Goal: Task Accomplishment & Management: Manage account settings

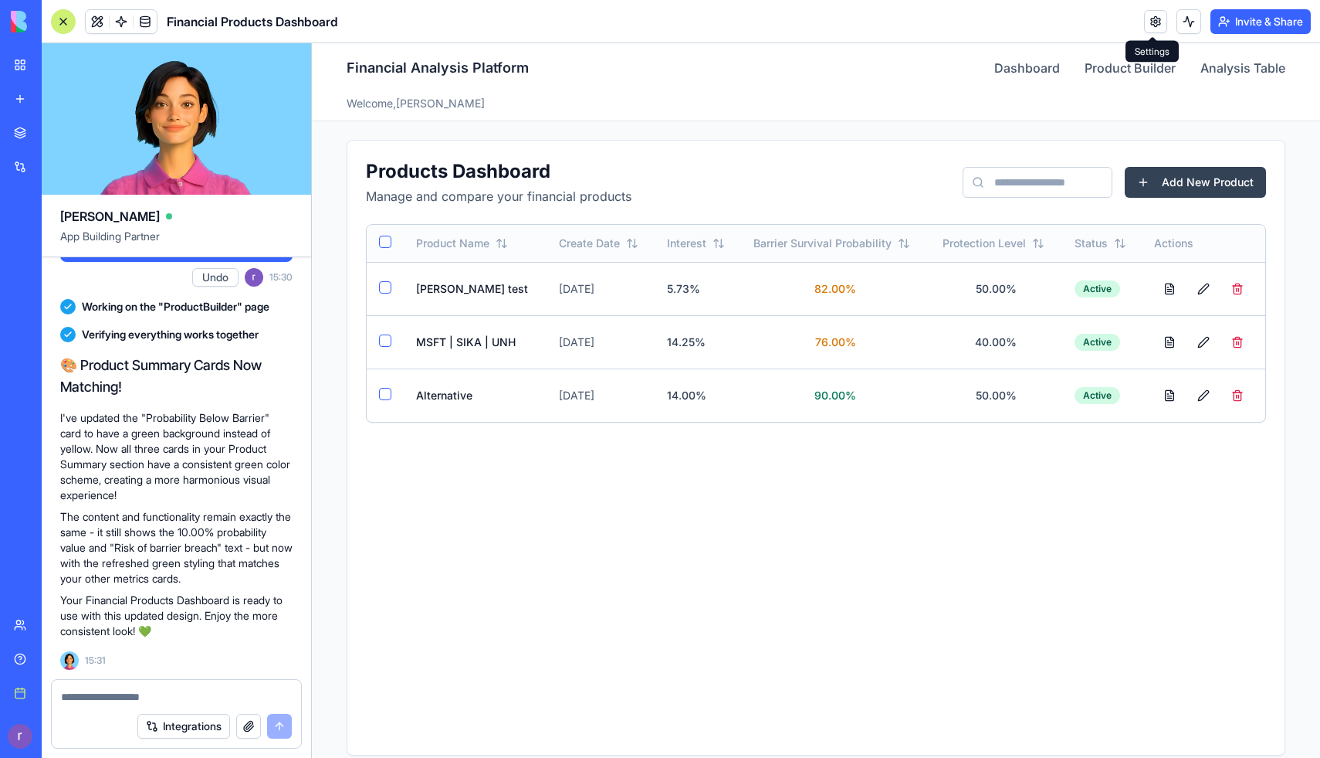
click at [1148, 22] on link at bounding box center [1155, 21] width 23 height 23
click at [1154, 11] on link at bounding box center [1155, 21] width 23 height 23
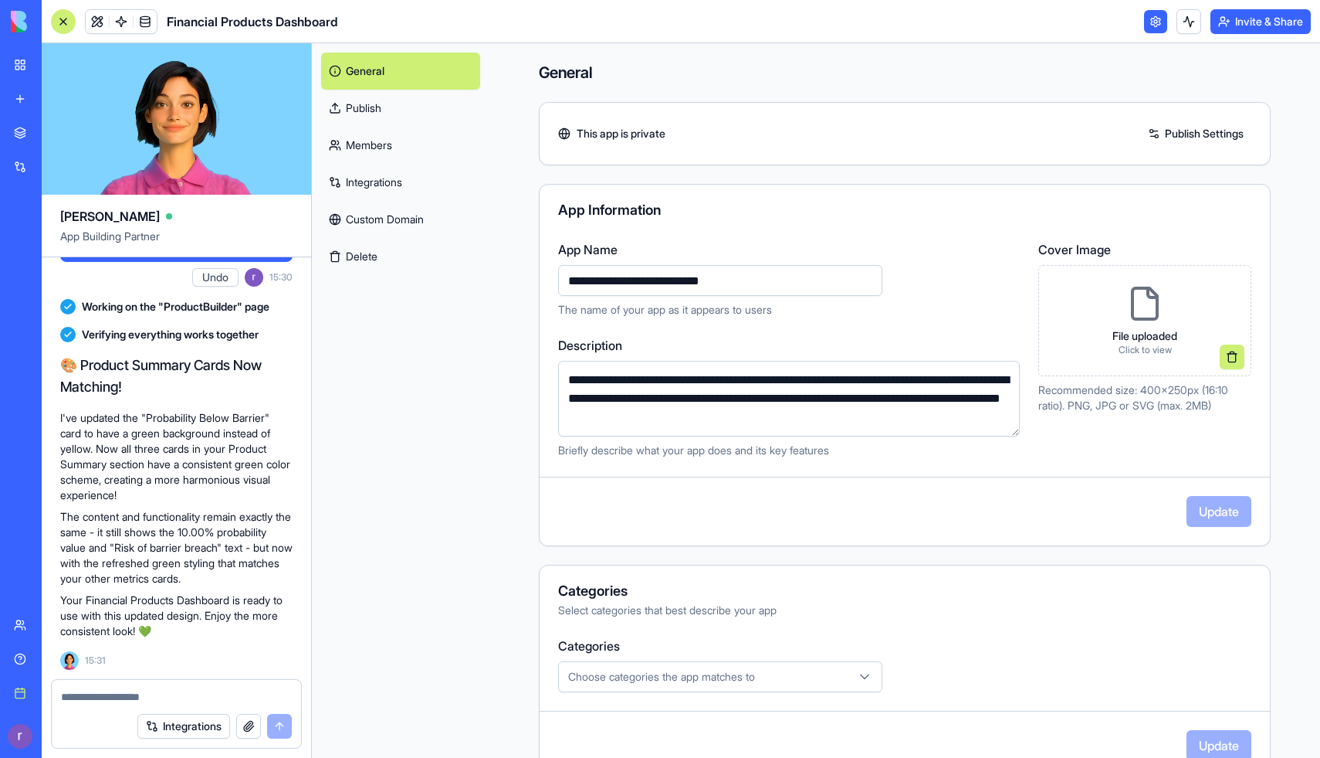
click at [418, 380] on div "General Publish Members Integrations Custom Domain Delete" at bounding box center [401, 400] width 178 height 714
click at [1175, 124] on link "Publish Settings" at bounding box center [1196, 133] width 111 height 25
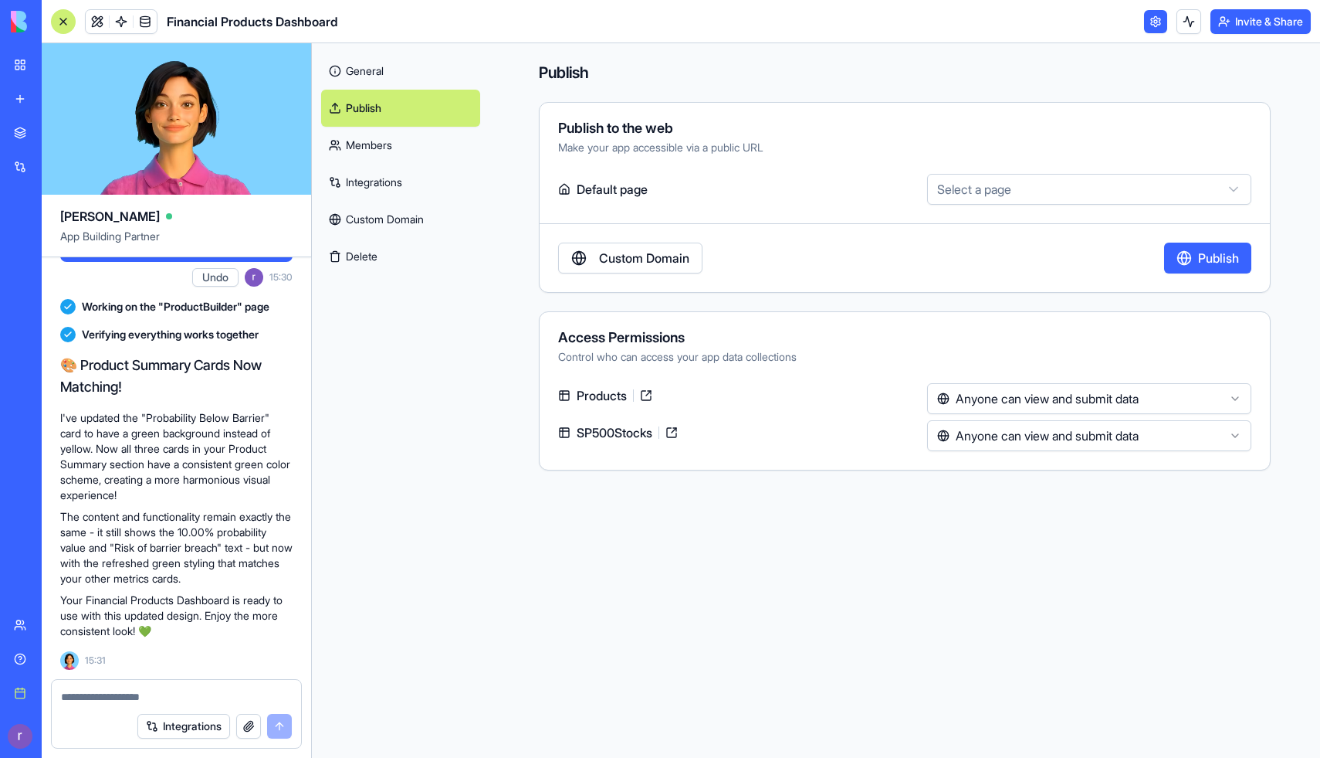
click at [955, 197] on html "BETA My Workspace New app Marketplace Integrations Recent SafeShare Structured …" at bounding box center [660, 379] width 1320 height 758
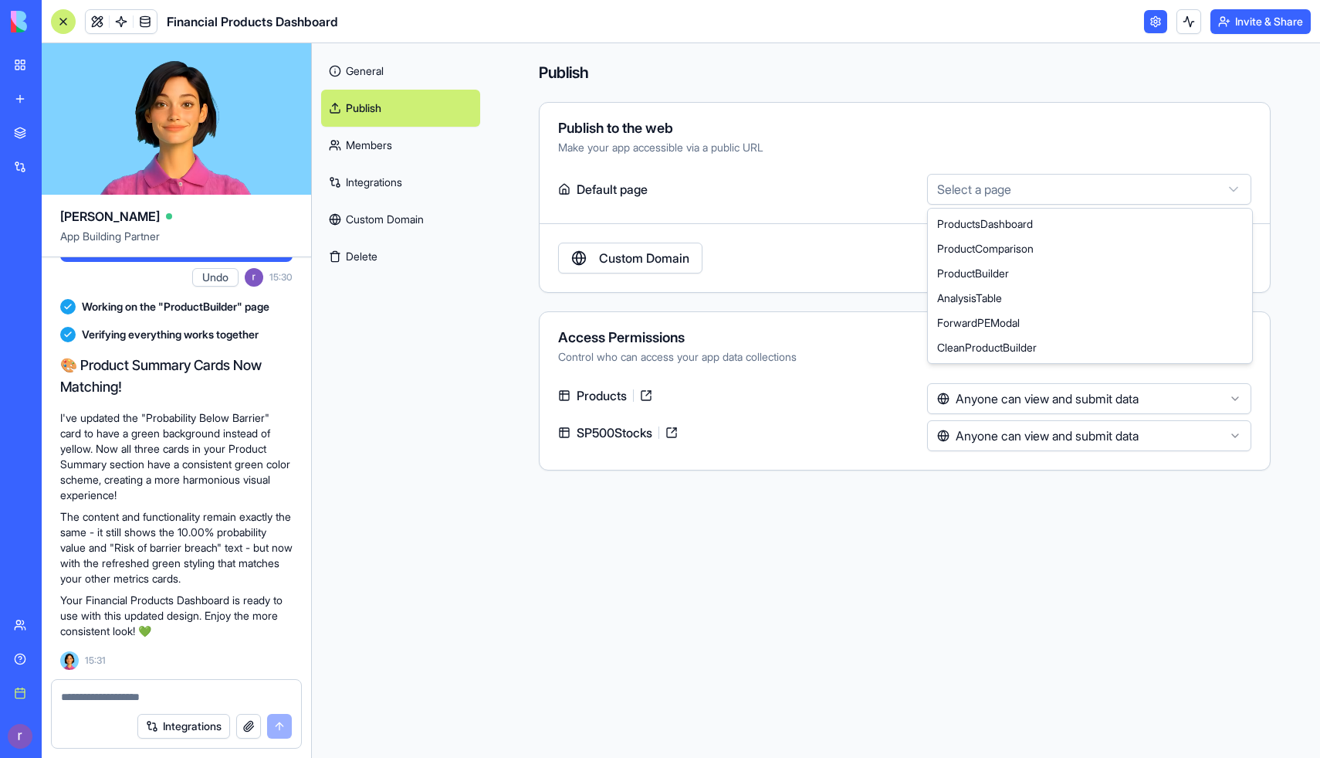
select select "**********"
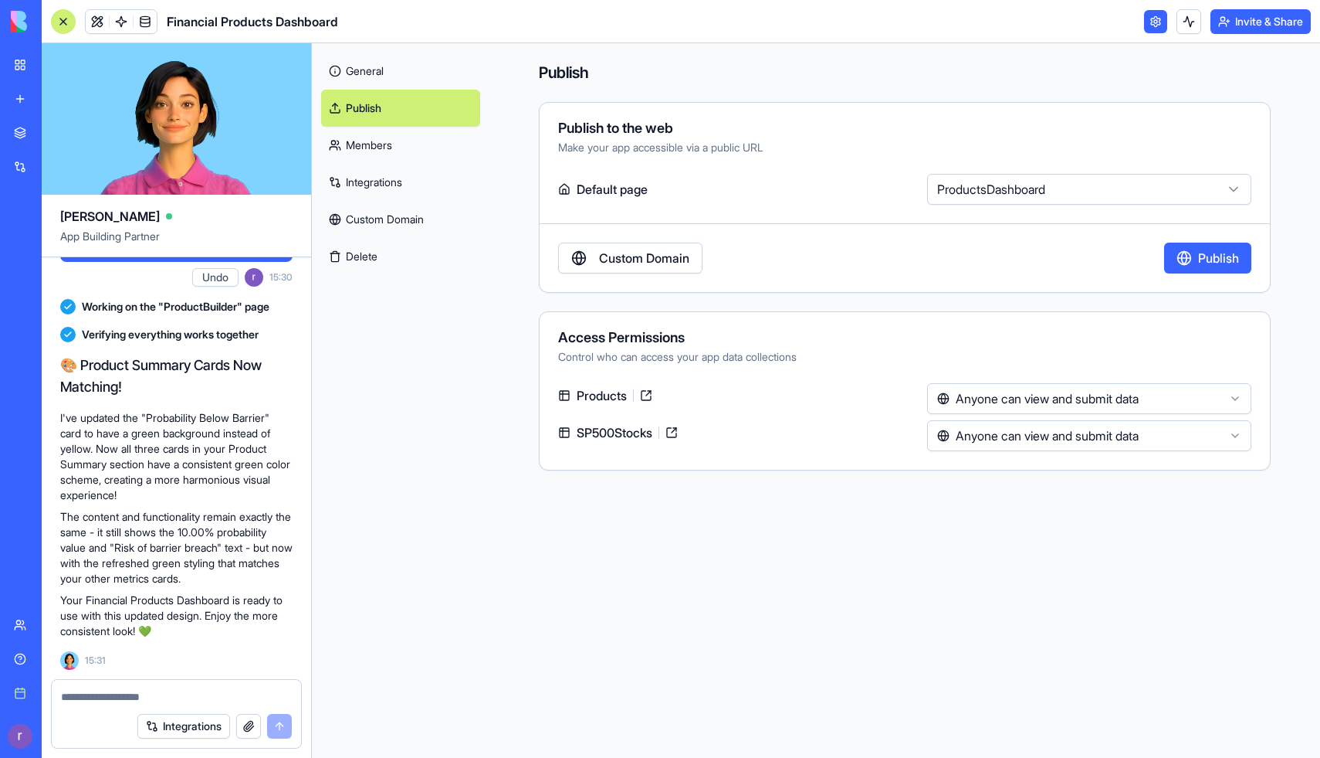
click at [1208, 251] on button "Publish" at bounding box center [1207, 257] width 87 height 31
click at [57, 241] on div "SafeShare" at bounding box center [35, 240] width 43 height 15
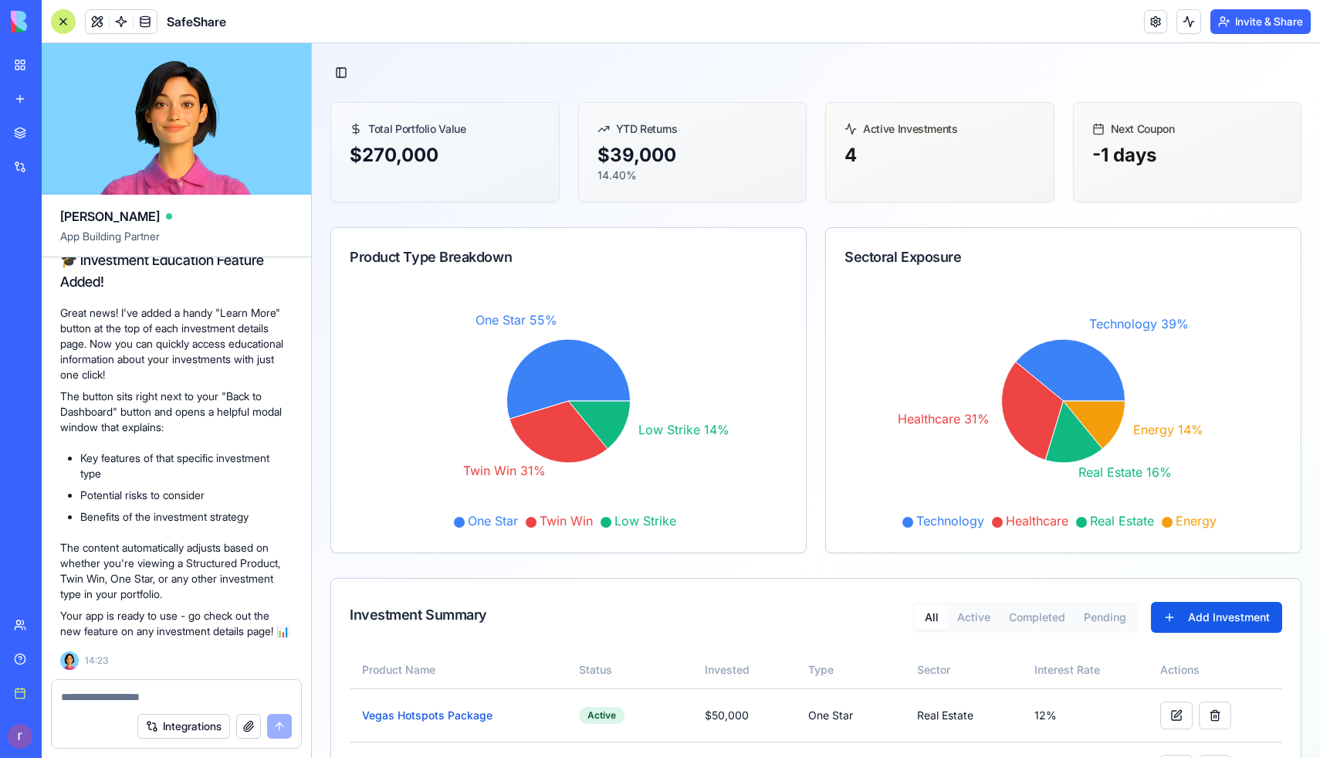
click at [1239, 17] on button "Invite & Share" at bounding box center [1261, 21] width 100 height 25
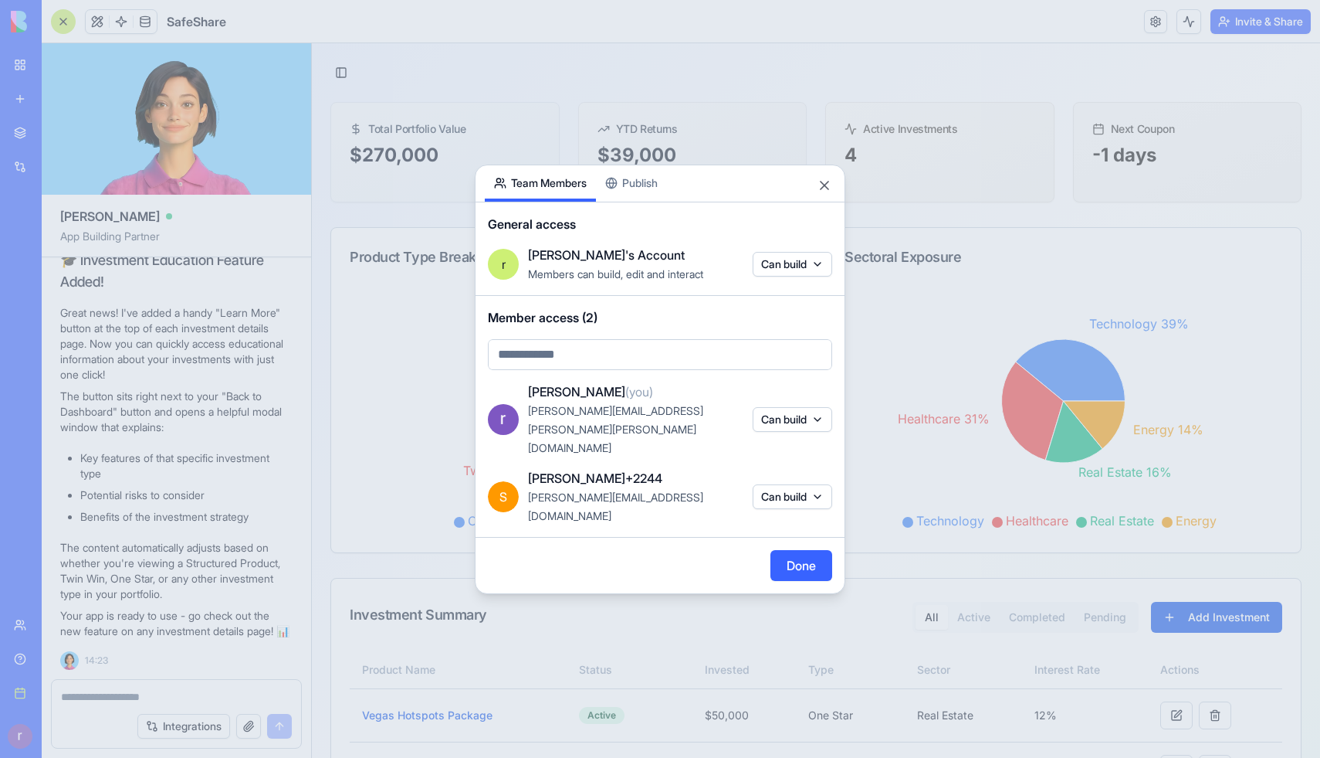
click at [645, 202] on button "Publish" at bounding box center [631, 183] width 71 height 36
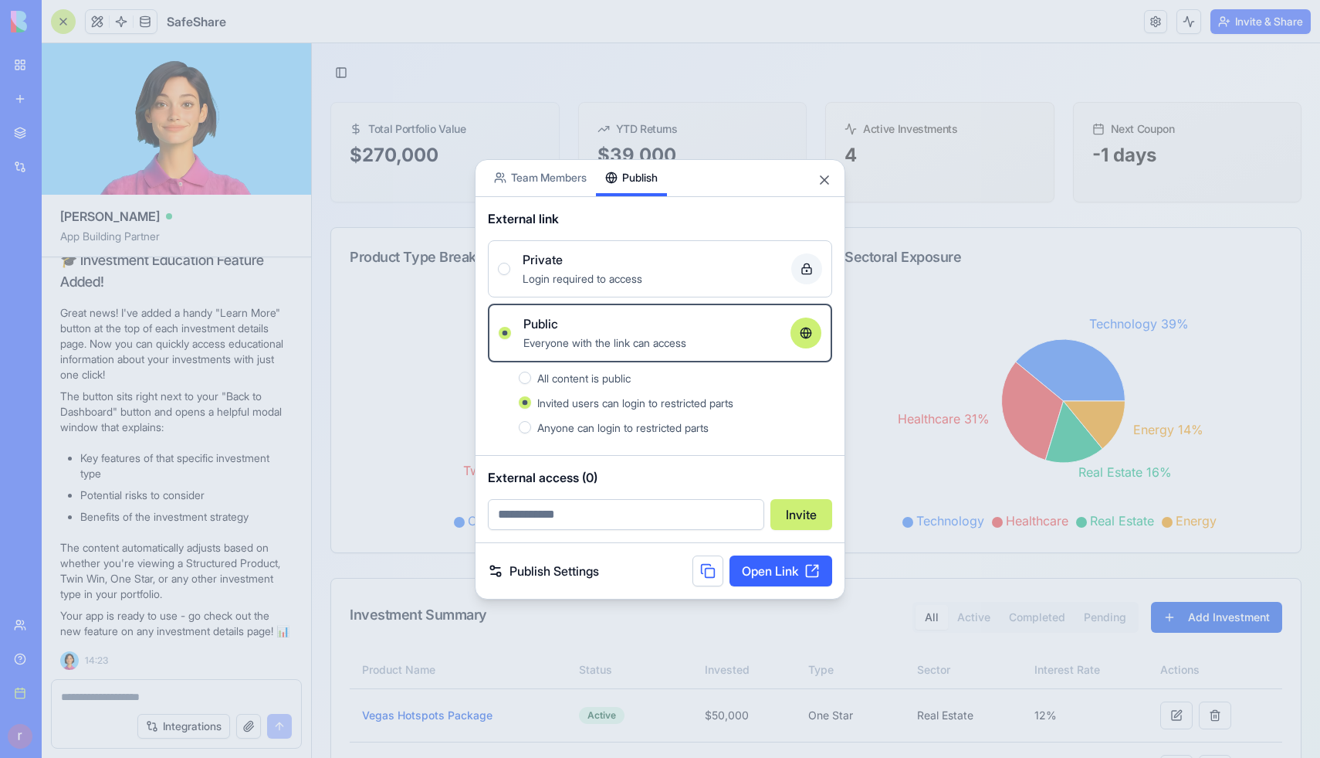
click at [635, 184] on button "Publish" at bounding box center [631, 178] width 71 height 36
click at [608, 379] on span "All content is public" at bounding box center [583, 377] width 93 height 13
click at [531, 379] on button "All content is public" at bounding box center [525, 377] width 12 height 12
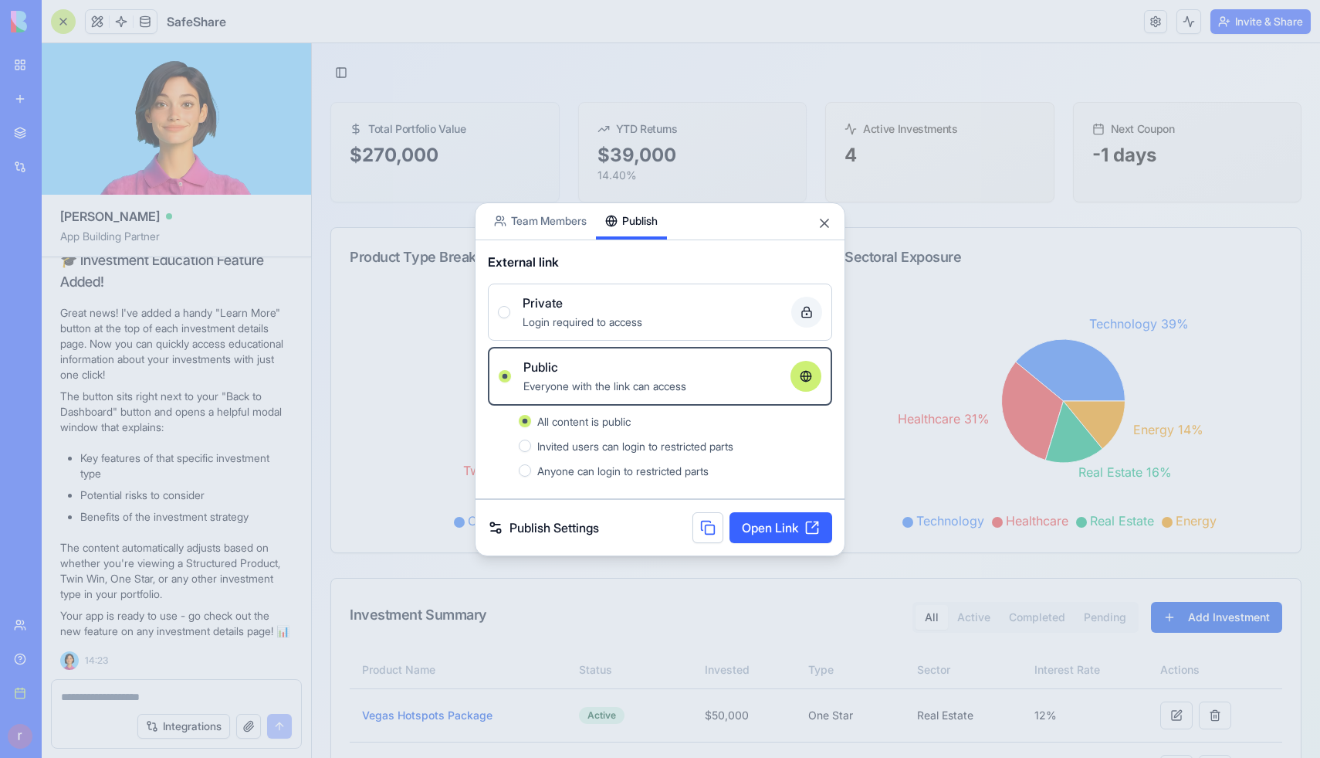
click at [604, 449] on span "Invited users can login to restricted parts" at bounding box center [635, 445] width 196 height 13
click at [531, 449] on button "Invited users can login to restricted parts" at bounding box center [525, 445] width 12 height 12
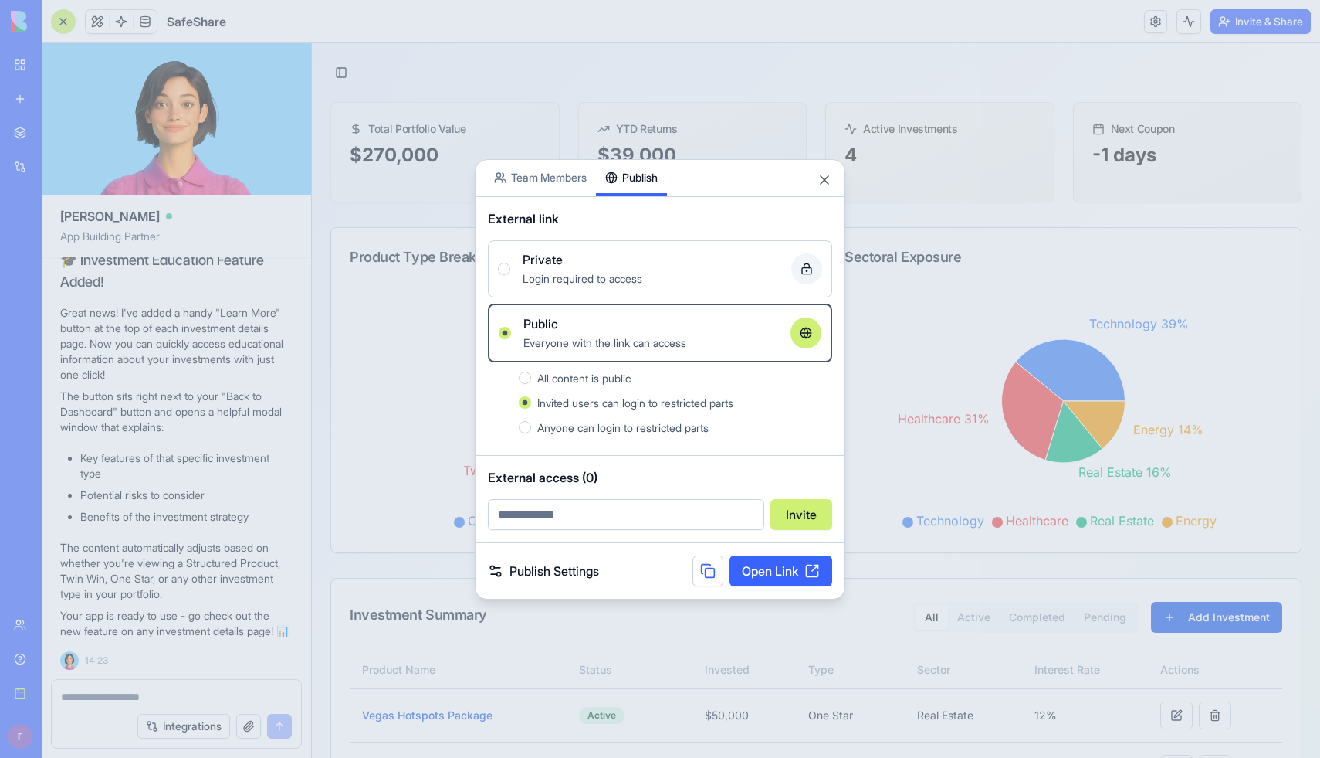
click at [583, 373] on span "All content is public" at bounding box center [583, 377] width 93 height 13
click at [531, 373] on button "All content is public" at bounding box center [525, 377] width 12 height 12
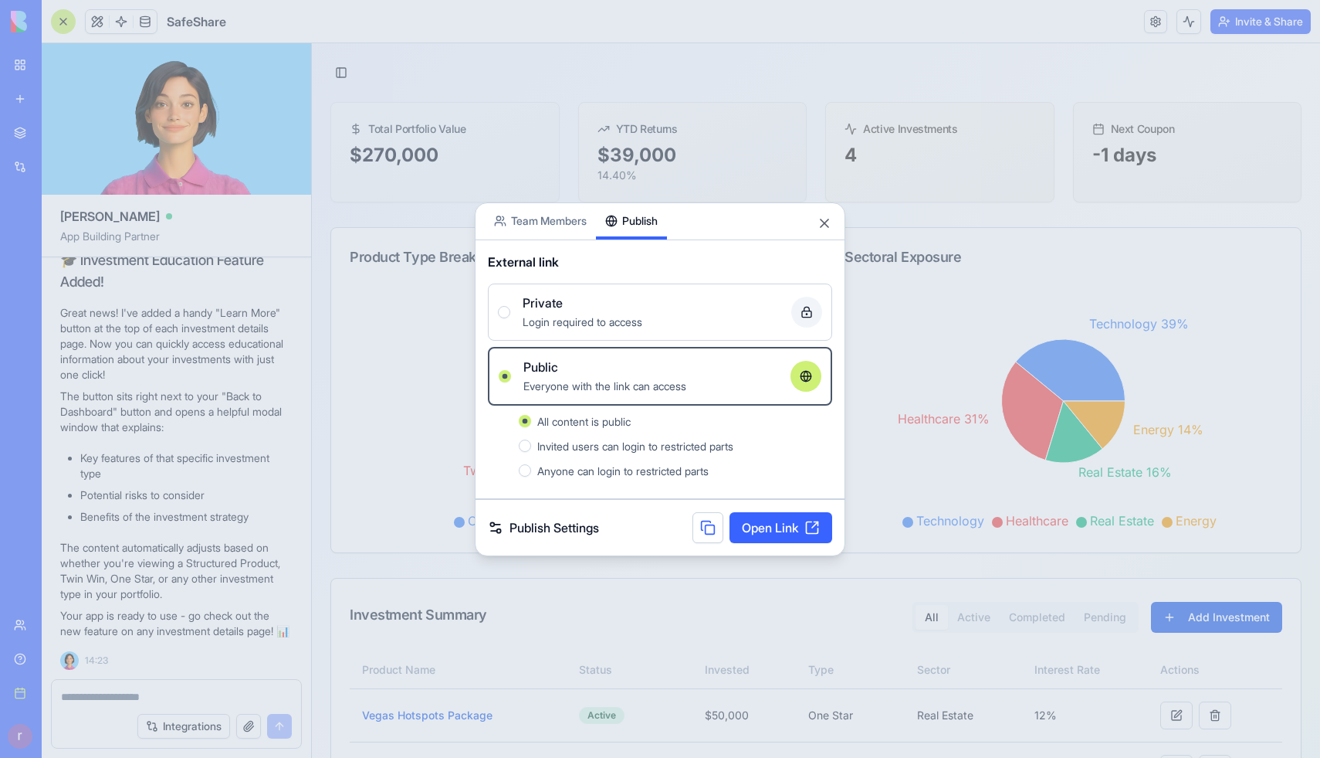
click at [757, 521] on link "Open Link" at bounding box center [781, 527] width 103 height 31
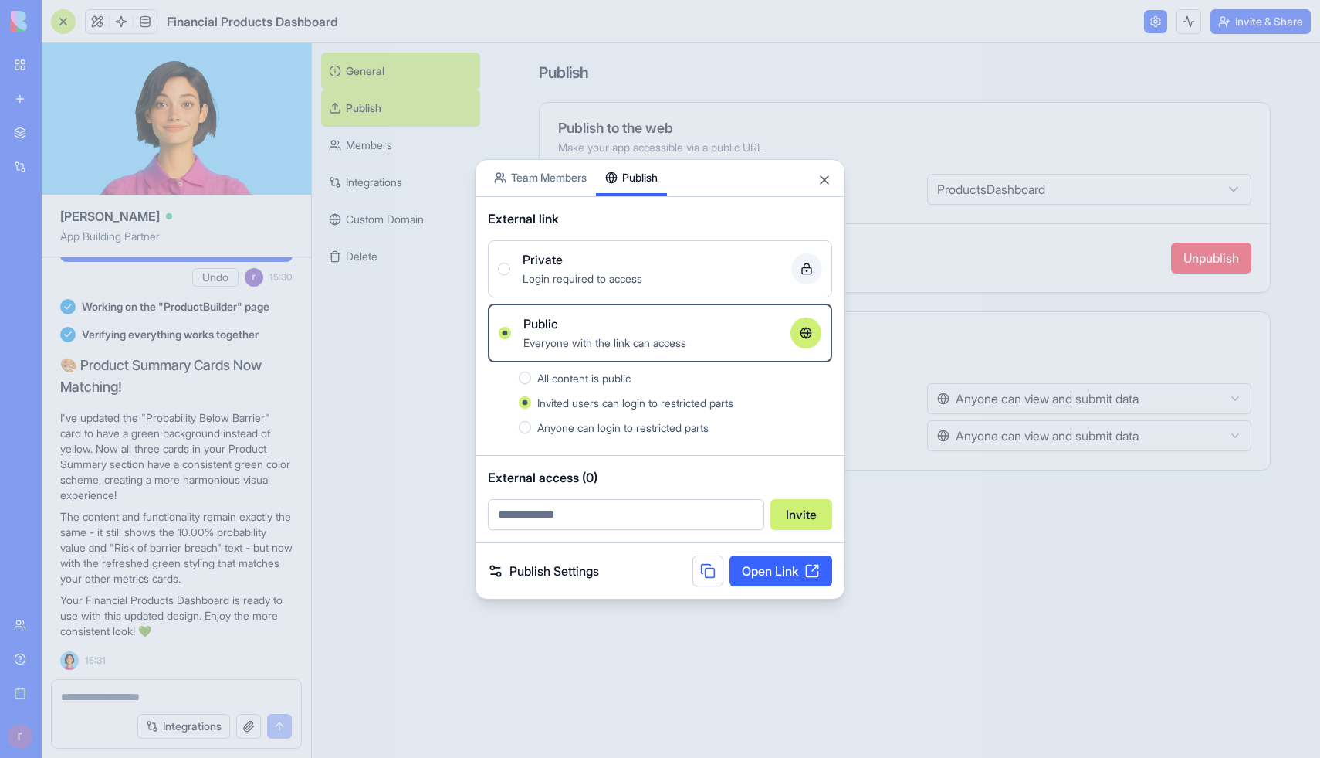
scroll to position [85360, 0]
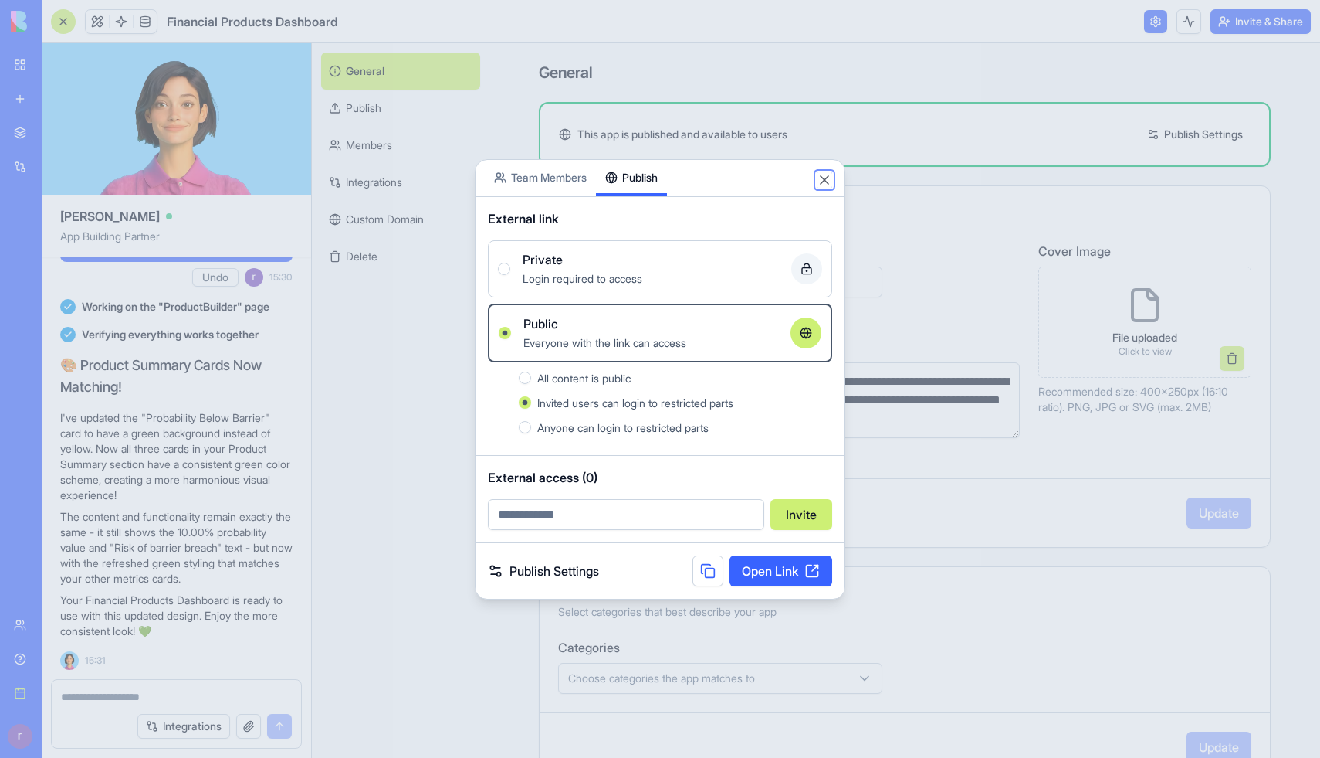
click at [830, 175] on button "Close" at bounding box center [824, 179] width 15 height 15
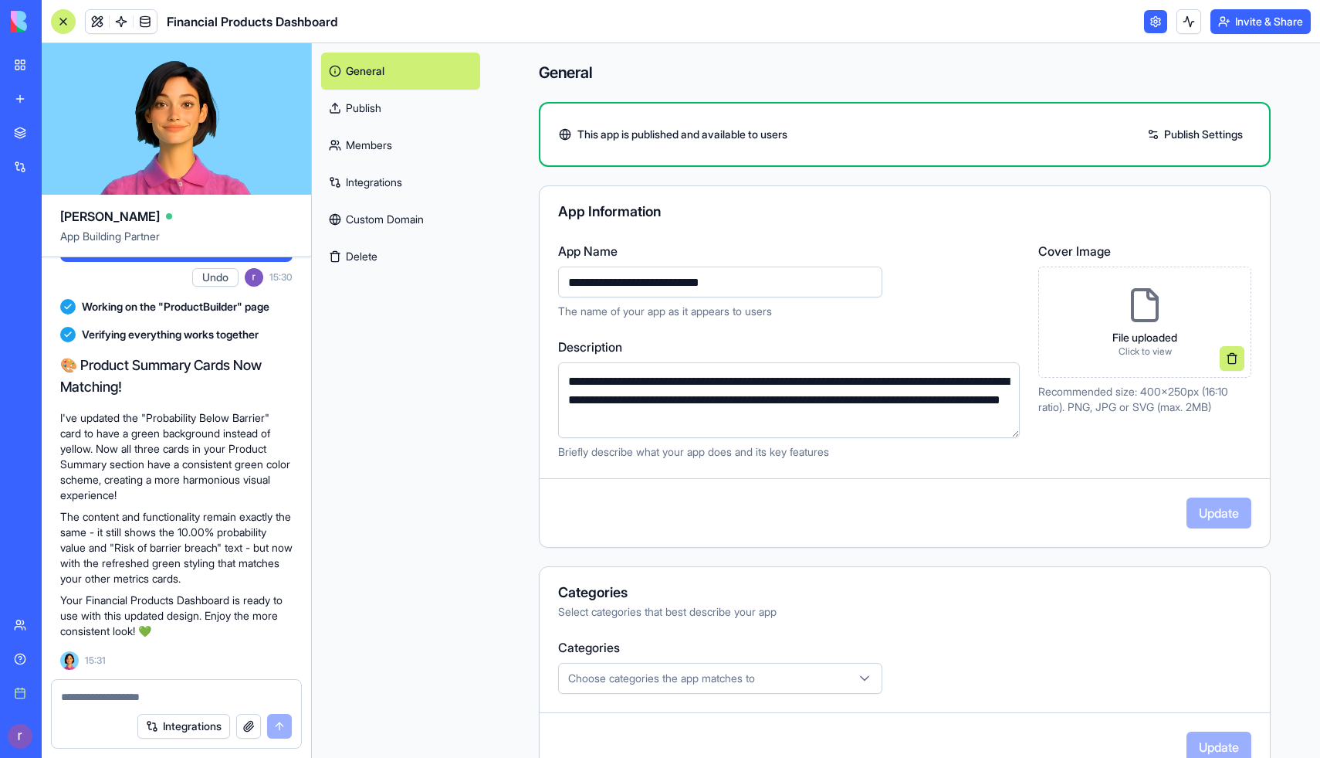
click at [66, 13] on div at bounding box center [63, 21] width 25 height 25
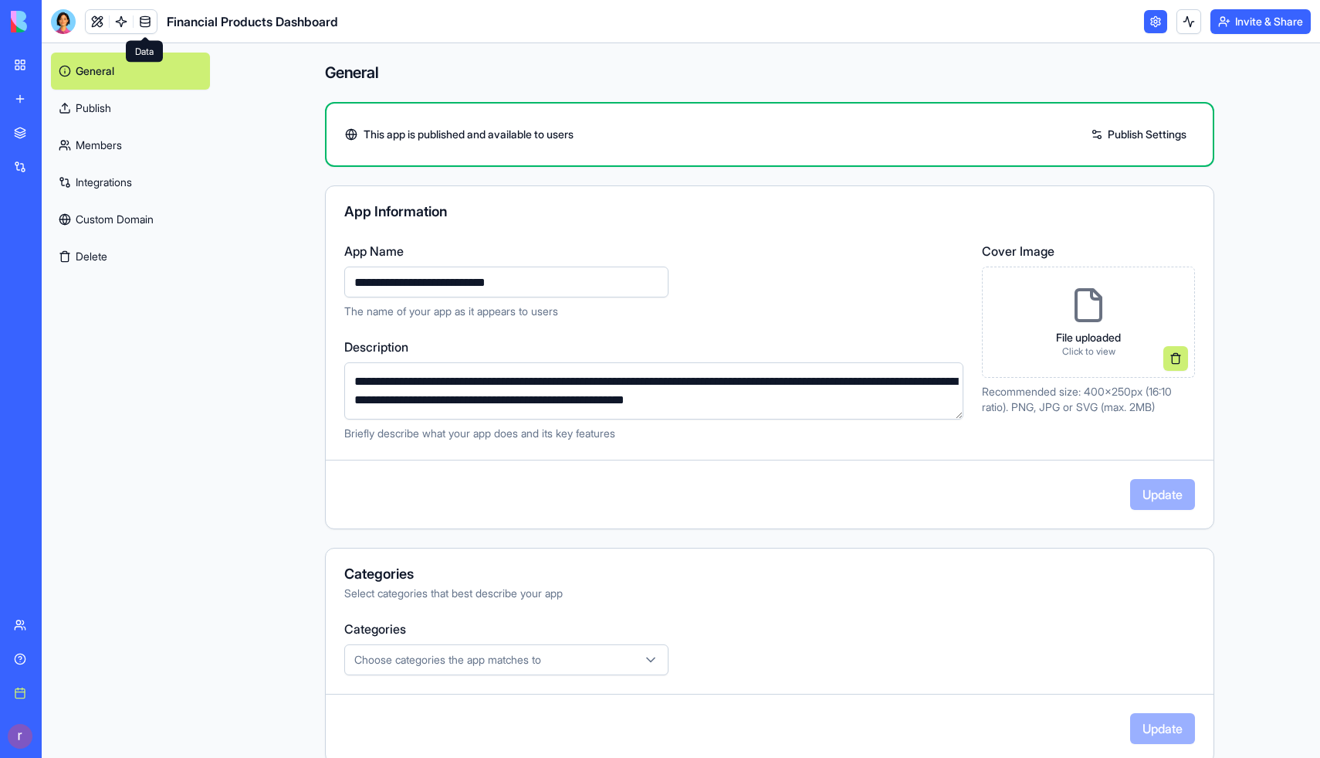
click at [151, 14] on span at bounding box center [145, 21] width 43 height 43
click at [97, 28] on link at bounding box center [97, 21] width 23 height 23
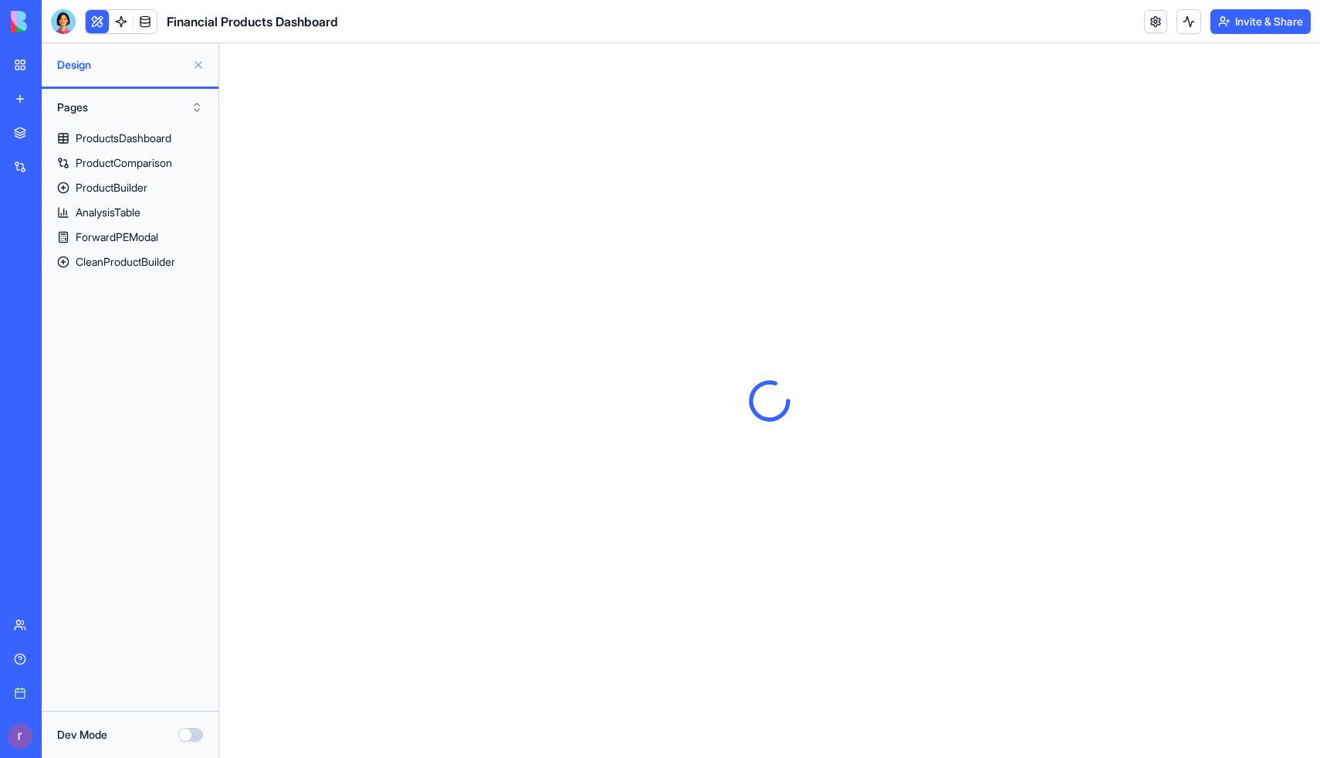
click at [201, 67] on button at bounding box center [198, 65] width 25 height 25
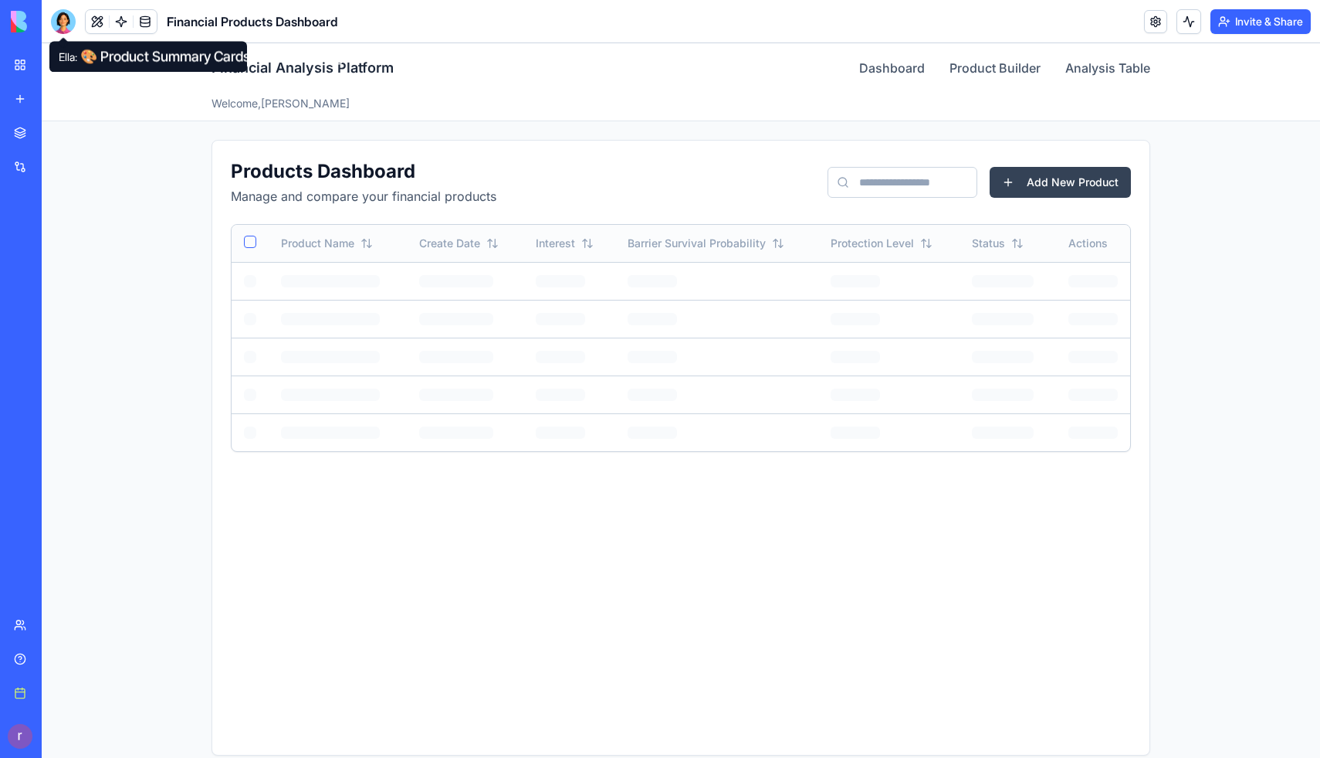
click at [70, 30] on div at bounding box center [63, 21] width 25 height 25
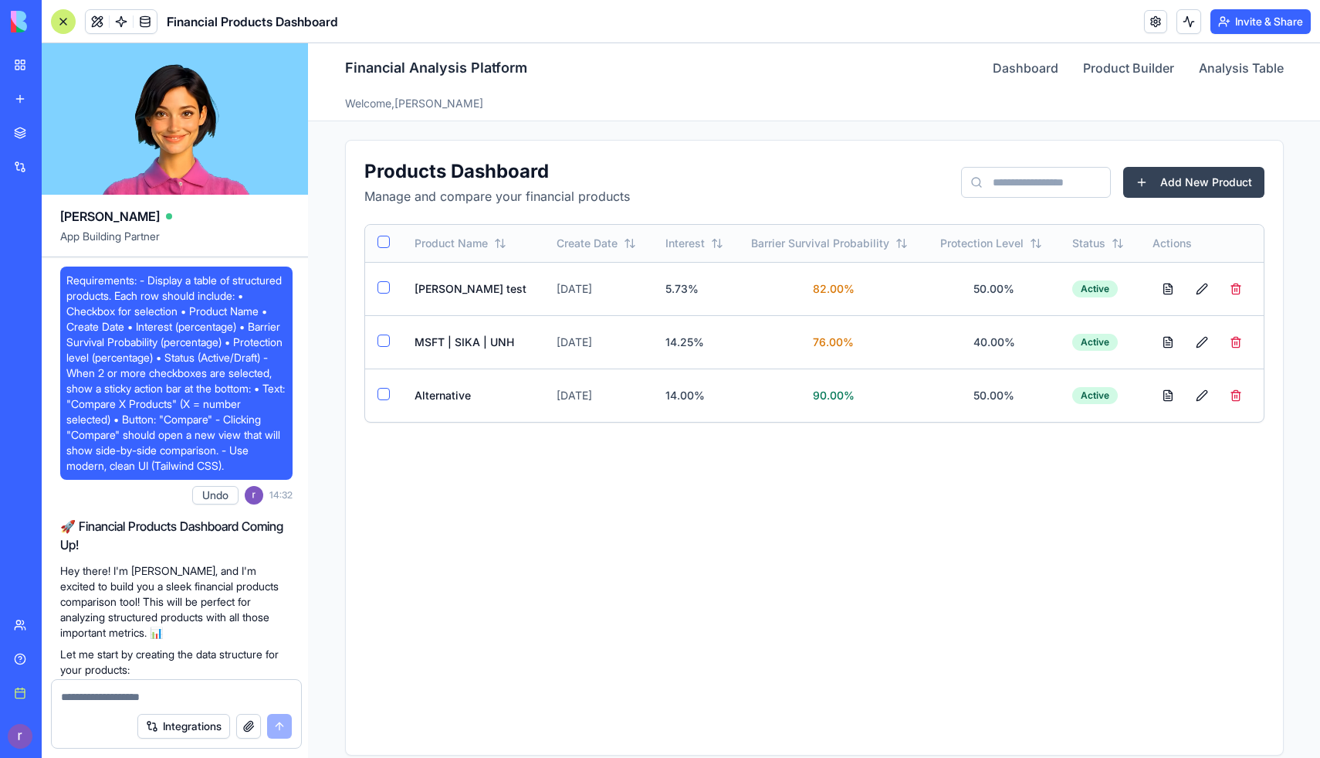
scroll to position [85360, 0]
